Goal: Task Accomplishment & Management: Complete application form

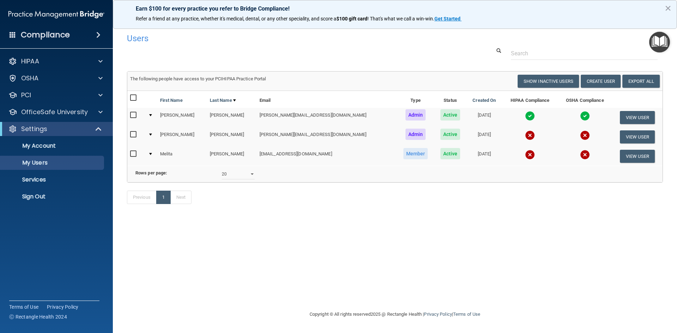
select select "20"
click at [617, 82] on button "Create User" at bounding box center [601, 81] width 40 height 13
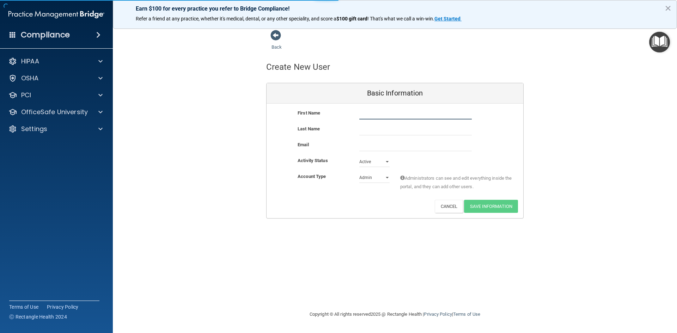
click at [402, 117] on input "text" at bounding box center [416, 114] width 113 height 11
type input "Nyah"
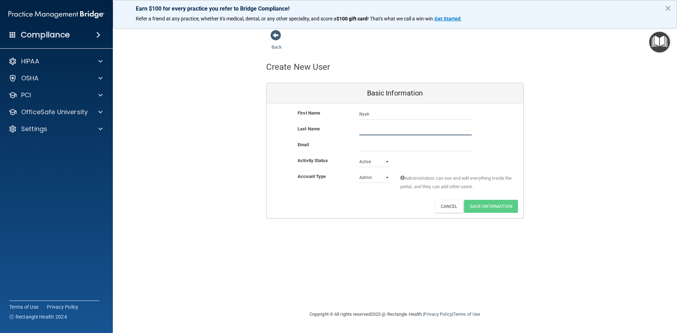
click at [395, 132] on input "text" at bounding box center [416, 130] width 113 height 11
type input "[PERSON_NAME]"
click at [389, 144] on input "email" at bounding box center [416, 146] width 113 height 11
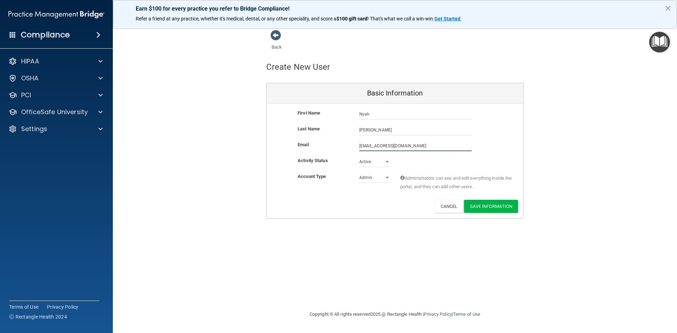
type input "[EMAIL_ADDRESS][DOMAIN_NAME]"
click at [375, 182] on select "Admin Member" at bounding box center [375, 178] width 30 height 11
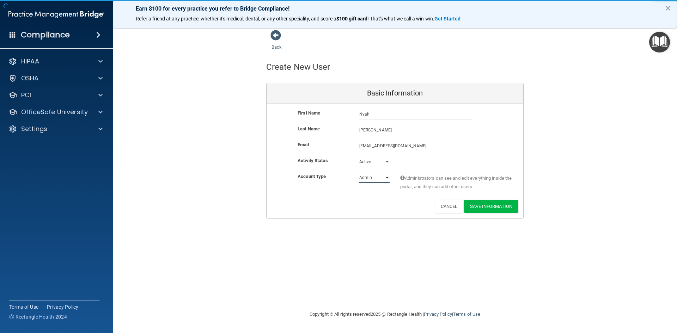
select select "practice_member"
click at [360, 173] on select "Admin Member" at bounding box center [375, 178] width 30 height 11
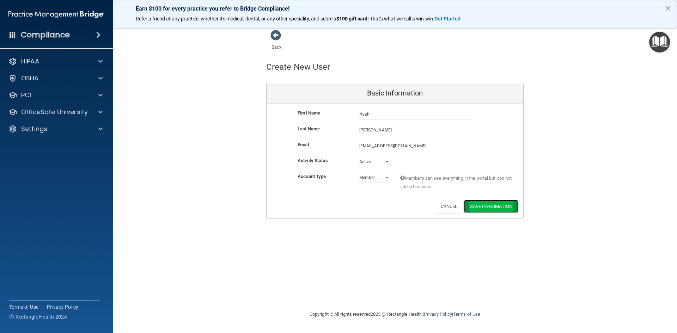
click at [505, 207] on button "Save Information" at bounding box center [491, 206] width 54 height 13
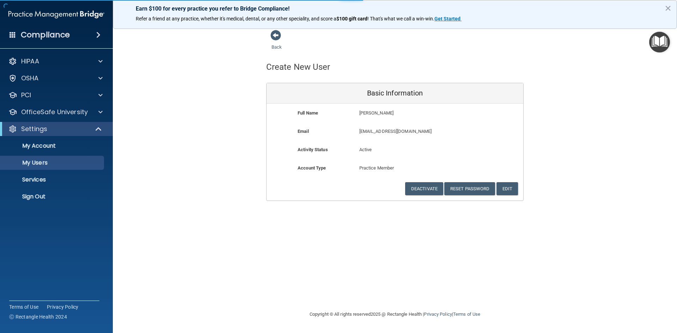
select select "20"
